Goal: Task Accomplishment & Management: Manage account settings

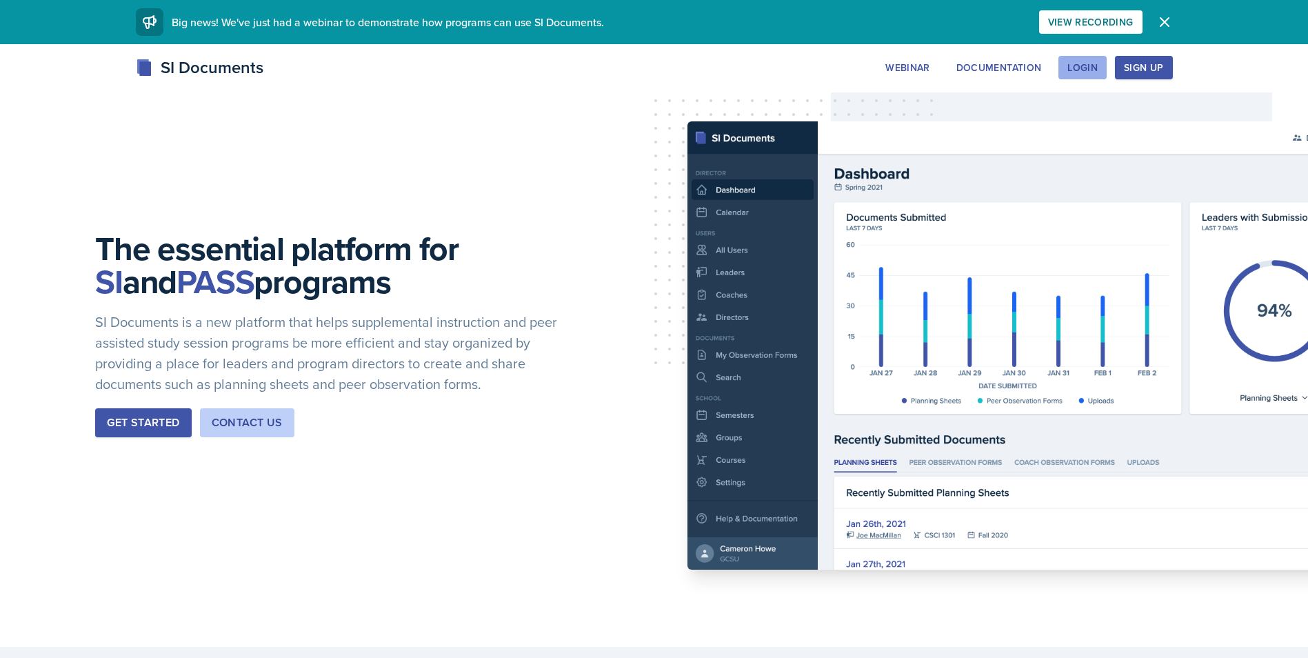
click at [1071, 68] on div "Login" at bounding box center [1083, 67] width 30 height 11
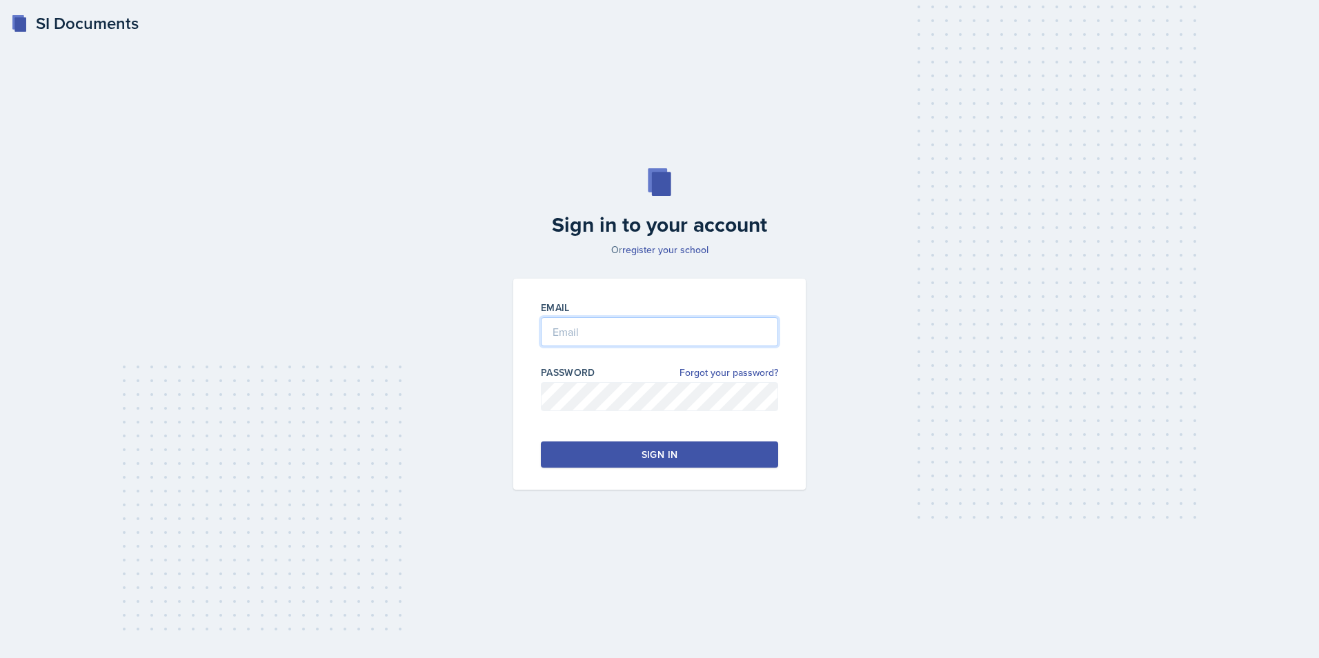
click at [675, 339] on input "email" at bounding box center [659, 331] width 237 height 29
type input "[EMAIL_ADDRESS][DOMAIN_NAME]"
click at [690, 461] on button "Sign in" at bounding box center [659, 454] width 237 height 26
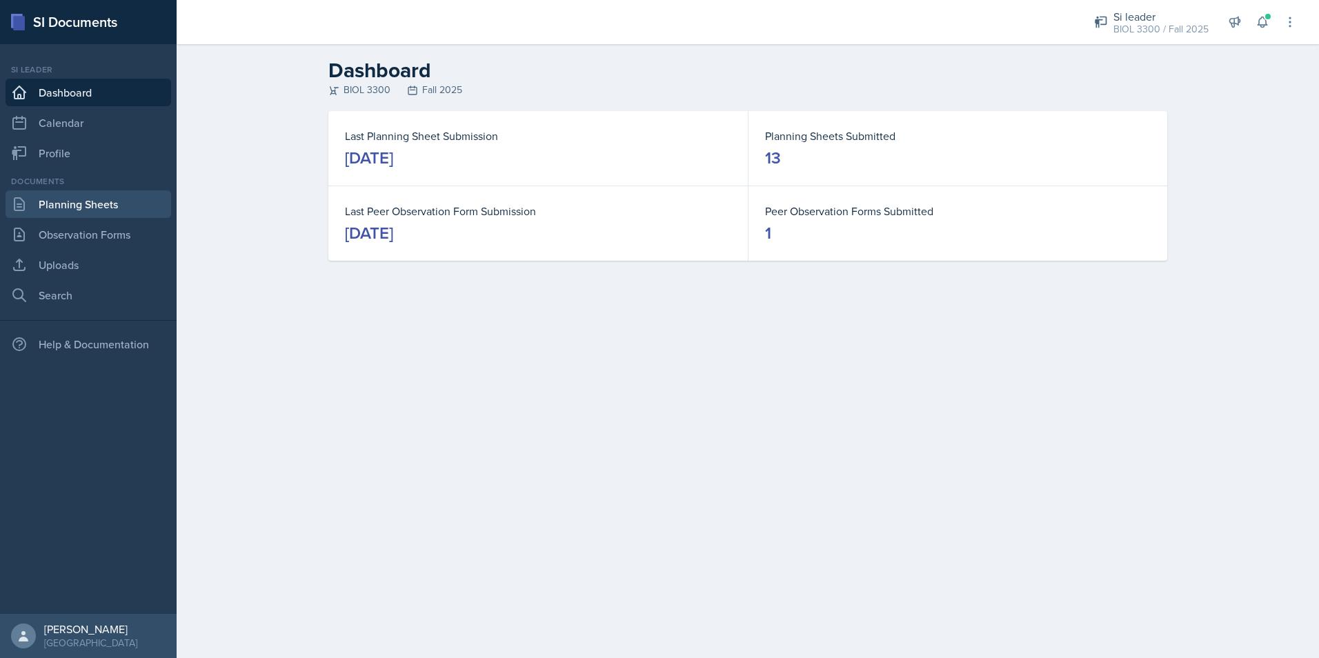
click at [83, 213] on link "Planning Sheets" at bounding box center [89, 204] width 166 height 28
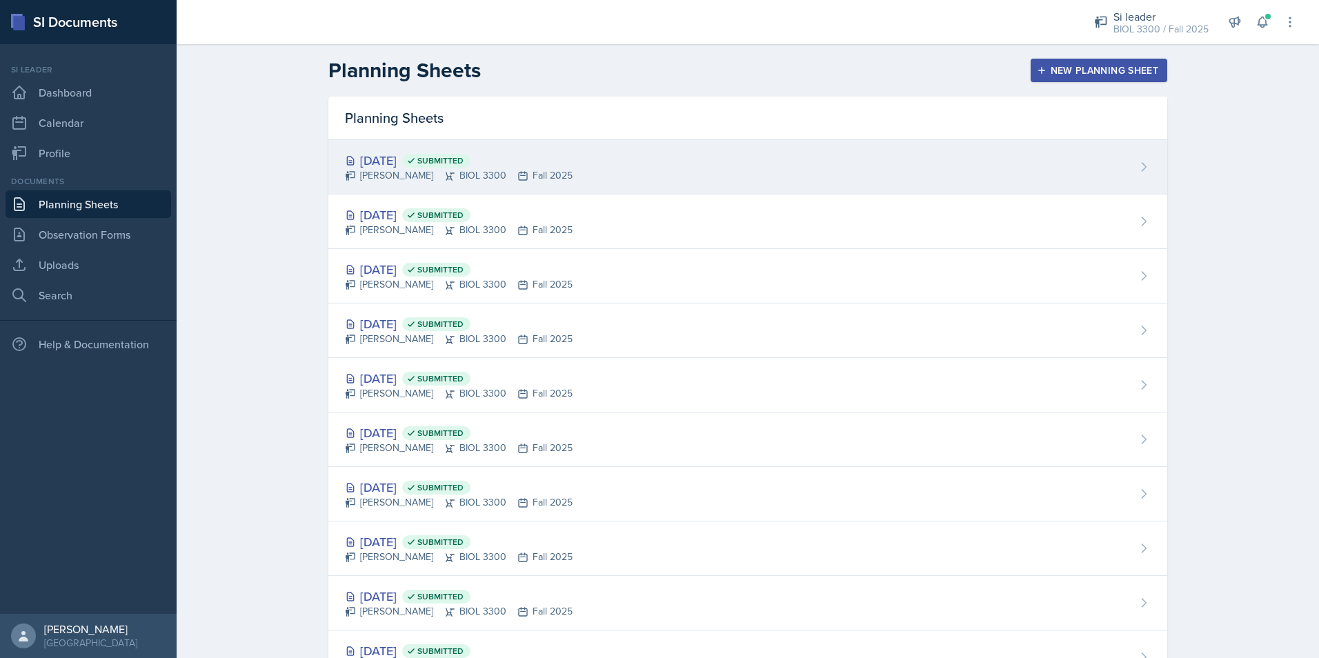
click at [550, 160] on div "[DATE] Submitted [PERSON_NAME] BIOL 3300 Fall 2025" at bounding box center [747, 167] width 839 height 54
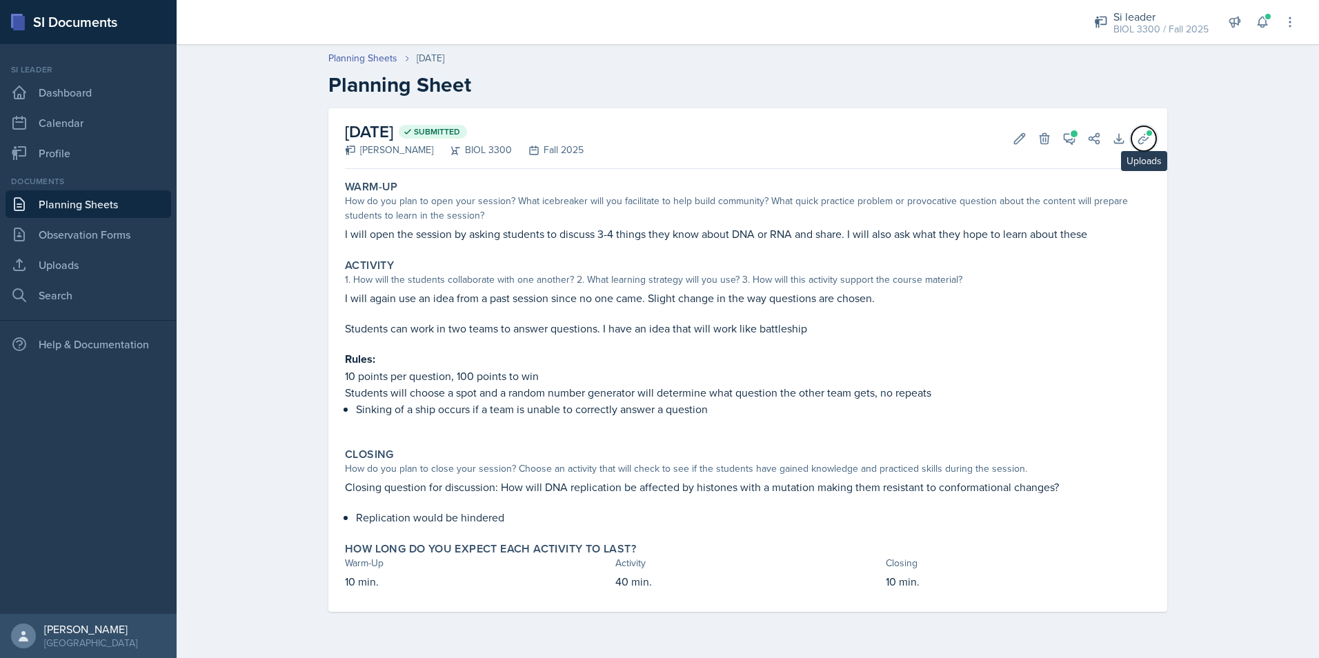
click at [1150, 136] on span at bounding box center [1149, 133] width 8 height 8
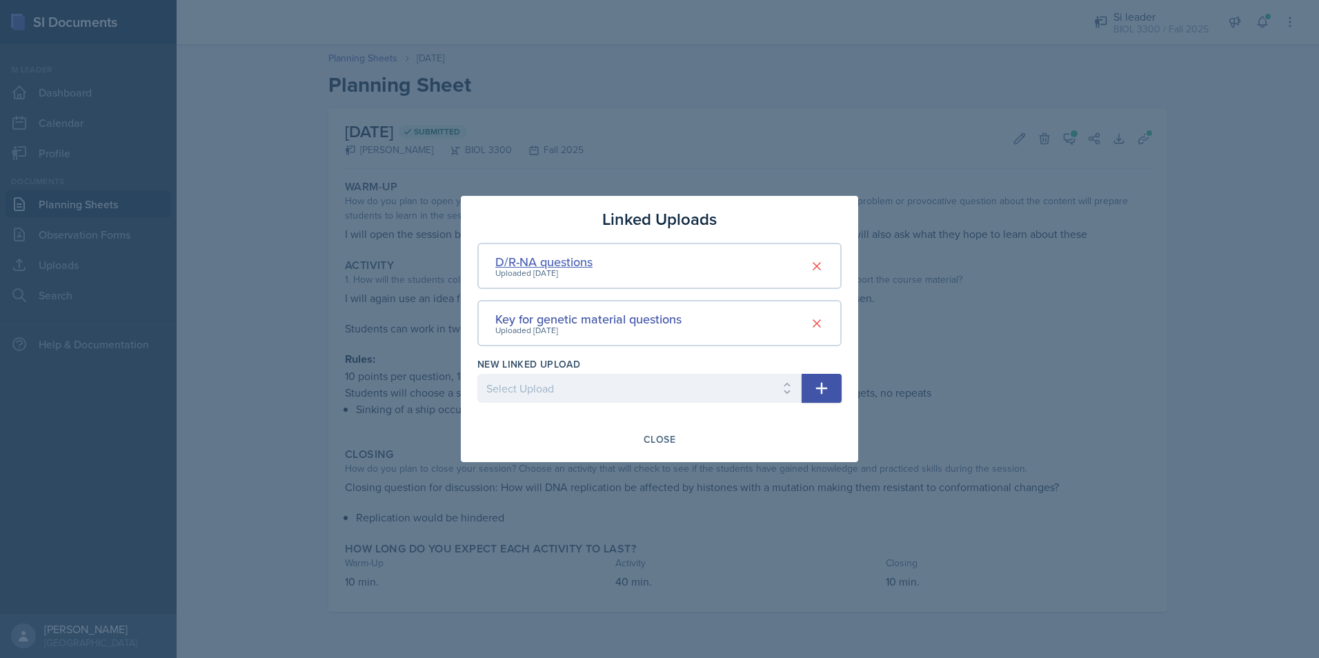
click at [523, 264] on div "D/R-NA questions" at bounding box center [543, 261] width 97 height 19
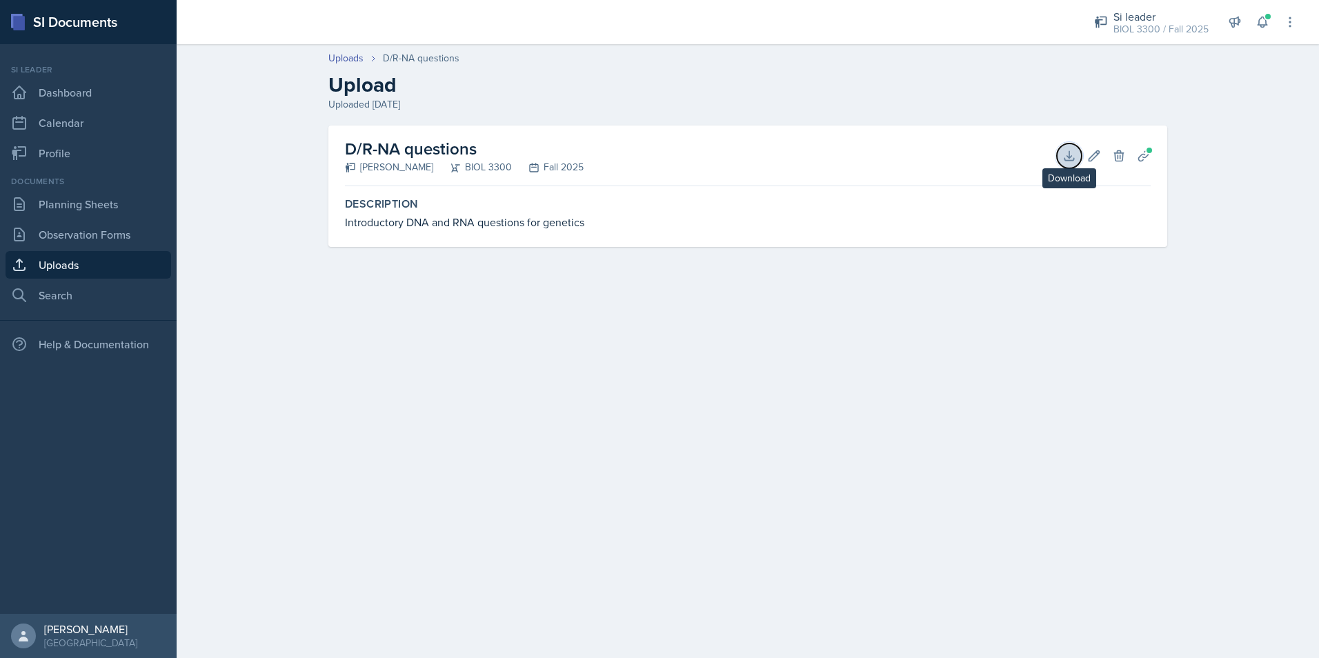
click at [1059, 159] on button "Download" at bounding box center [1069, 155] width 25 height 25
click at [868, 624] on main "Uploads D/R-NA questions Upload Uploaded [DATE] D/R-NA questions [PERSON_NAME] …" at bounding box center [748, 351] width 1142 height 614
click at [420, 381] on main "Uploads D/R-NA questions Upload Uploaded [DATE] D/R-NA questions [PERSON_NAME] …" at bounding box center [748, 351] width 1142 height 614
click at [426, 399] on main "Uploads D/R-NA questions Upload Uploaded [DATE] D/R-NA questions [PERSON_NAME] …" at bounding box center [748, 351] width 1142 height 614
click at [110, 209] on link "Planning Sheets" at bounding box center [89, 204] width 166 height 28
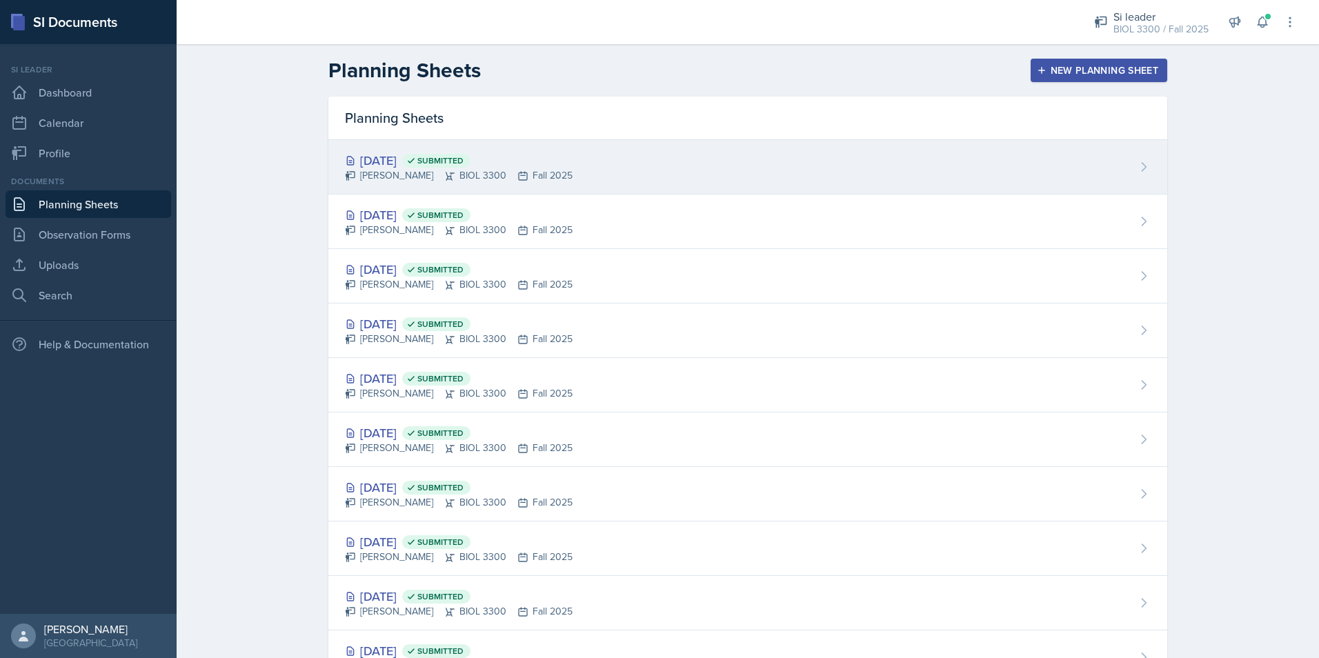
click at [546, 151] on div "[DATE] Submitted" at bounding box center [459, 160] width 228 height 19
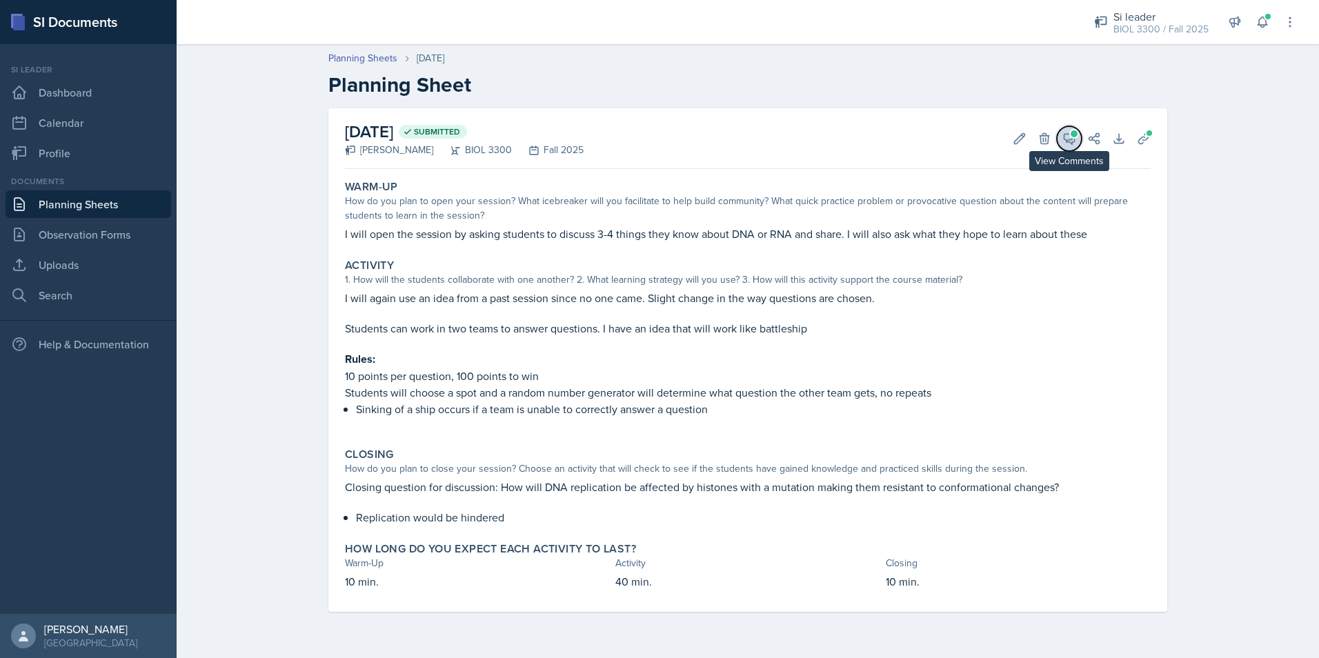
click at [1079, 135] on button "View Comments" at bounding box center [1069, 138] width 25 height 25
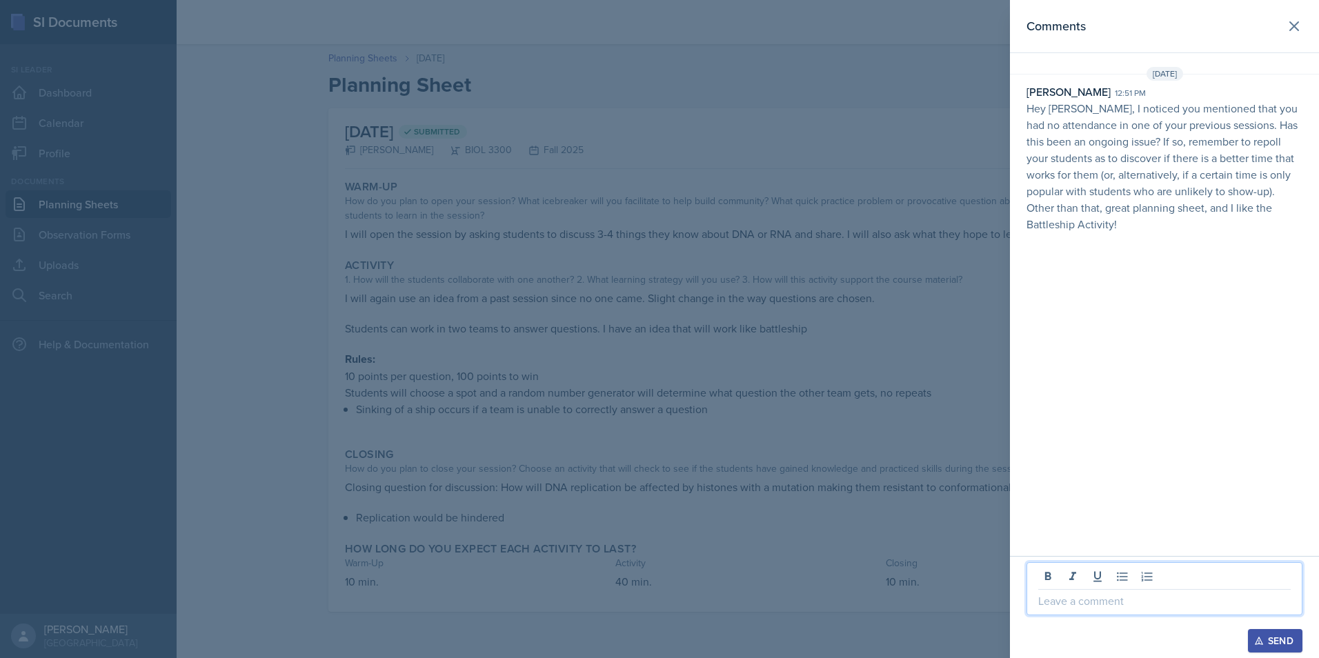
click at [1142, 604] on p at bounding box center [1164, 600] width 252 height 17
click at [1131, 634] on div "Send" at bounding box center [1164, 640] width 276 height 23
click at [1156, 597] on p at bounding box center [1164, 600] width 252 height 17
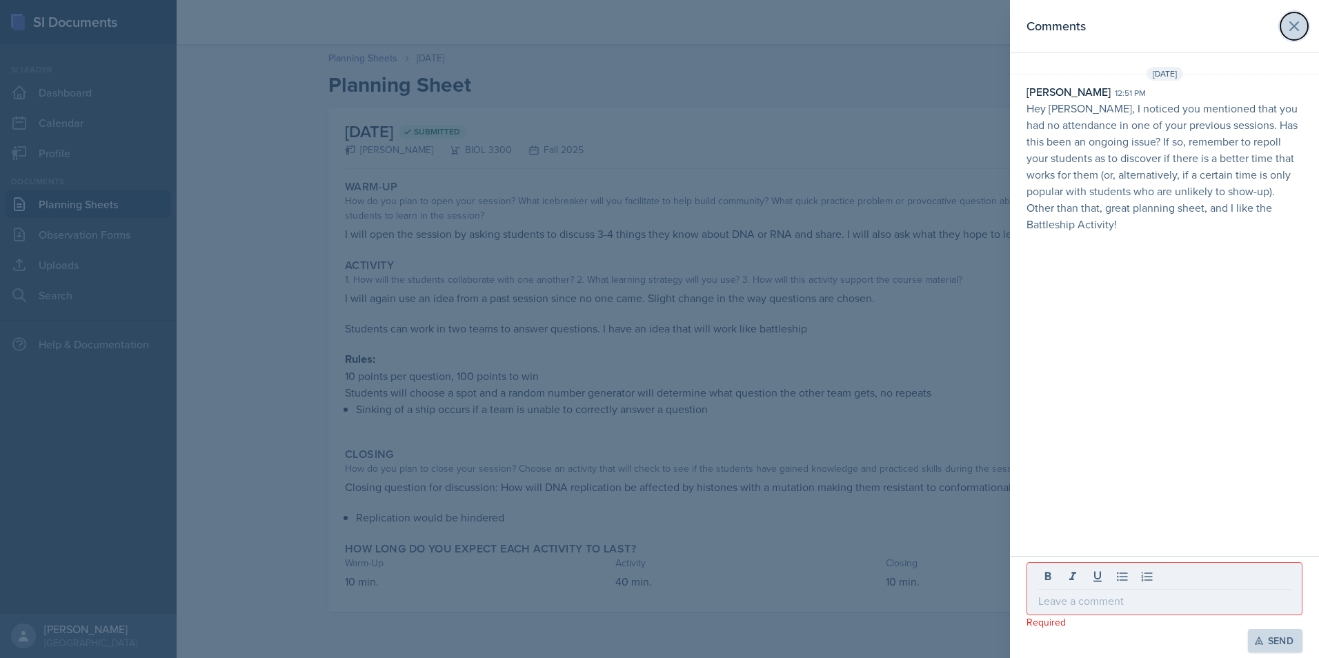
click at [1304, 23] on button at bounding box center [1294, 26] width 28 height 28
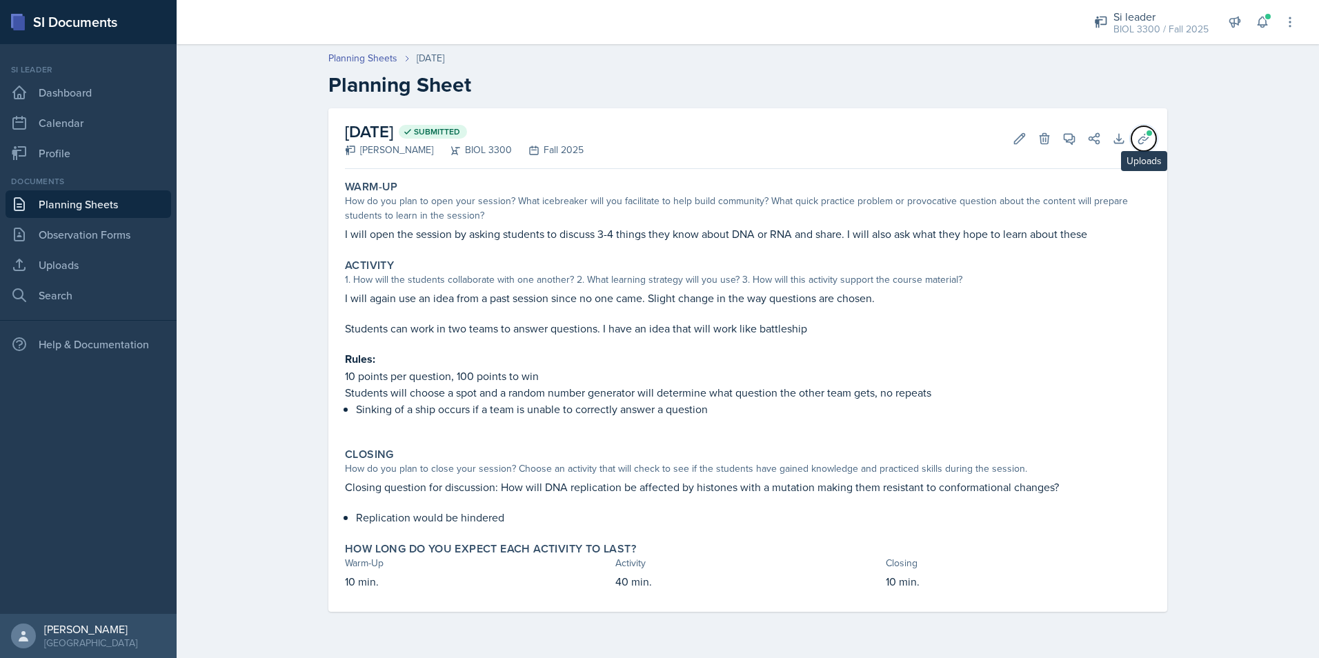
drag, startPoint x: 1153, startPoint y: 143, endPoint x: 1148, endPoint y: 157, distance: 14.6
click at [1153, 143] on button "Uploads" at bounding box center [1143, 138] width 25 height 25
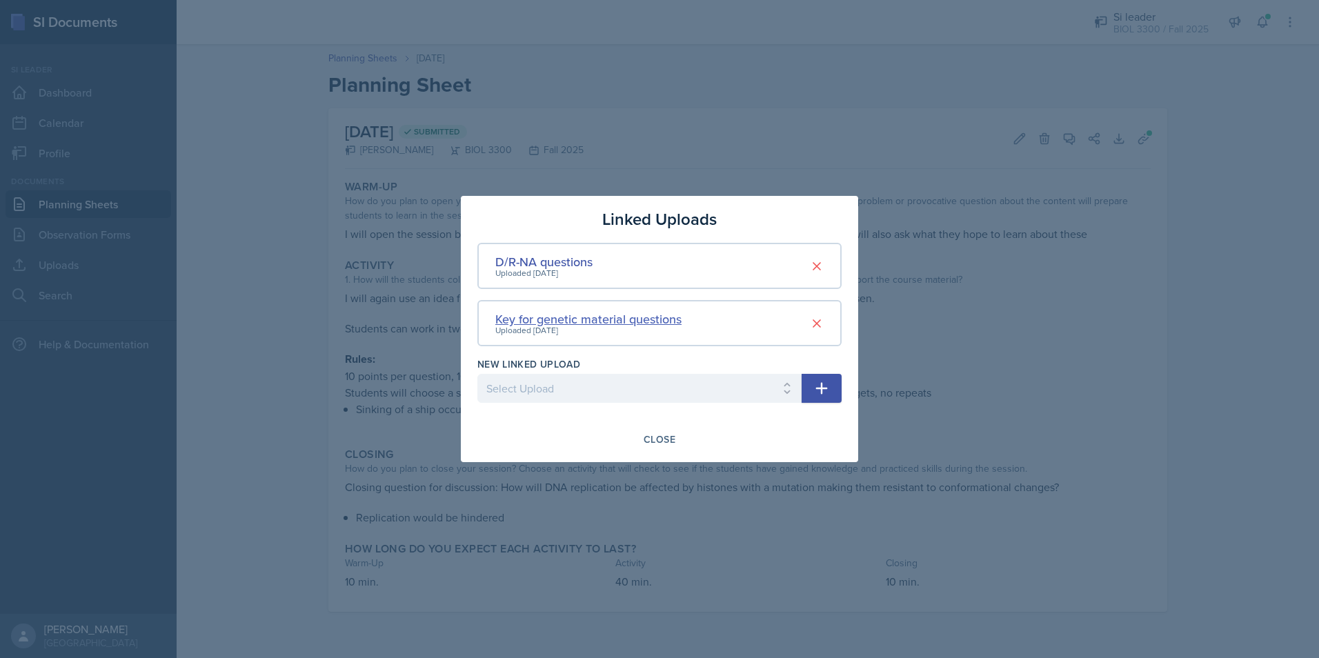
click at [565, 314] on div "Key for genetic material questions" at bounding box center [588, 319] width 186 height 19
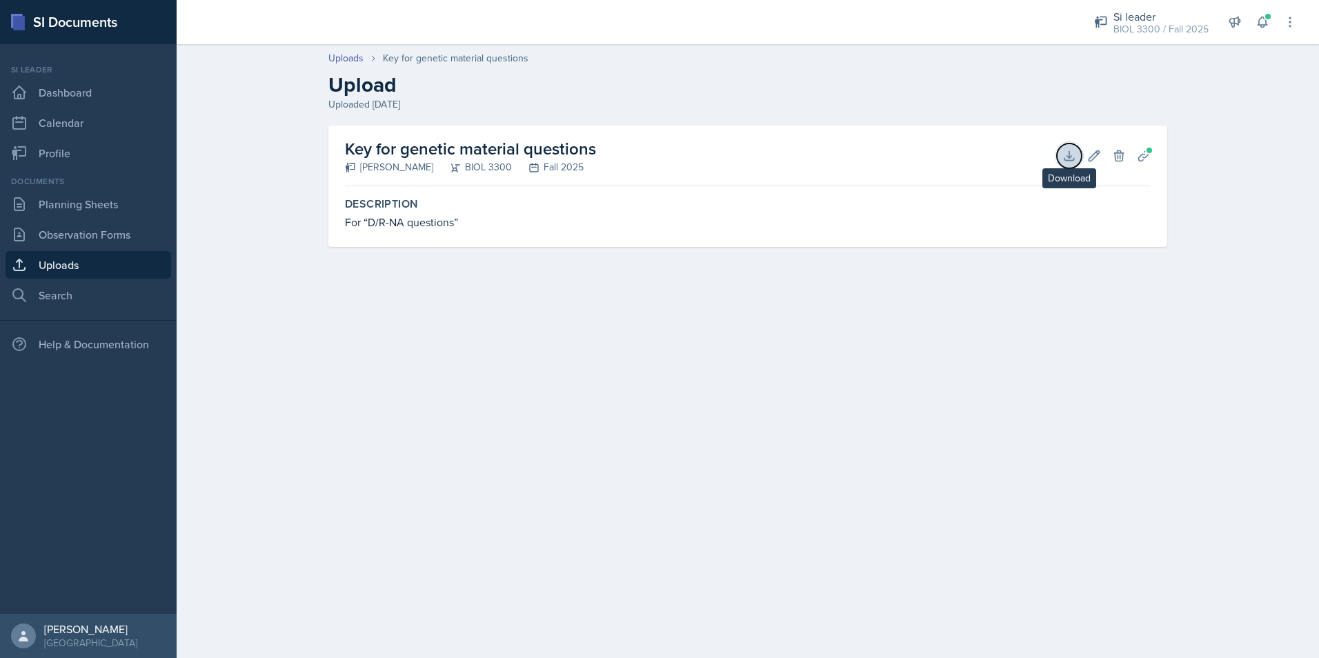
click at [1069, 143] on button "Download" at bounding box center [1069, 155] width 25 height 25
drag, startPoint x: 813, startPoint y: 438, endPoint x: 815, endPoint y: 418, distance: 20.1
click at [815, 426] on main "Uploads Key for genetic material questions Upload Uploaded [DATE] Key for genet…" at bounding box center [748, 351] width 1142 height 614
